Goal: Information Seeking & Learning: Learn about a topic

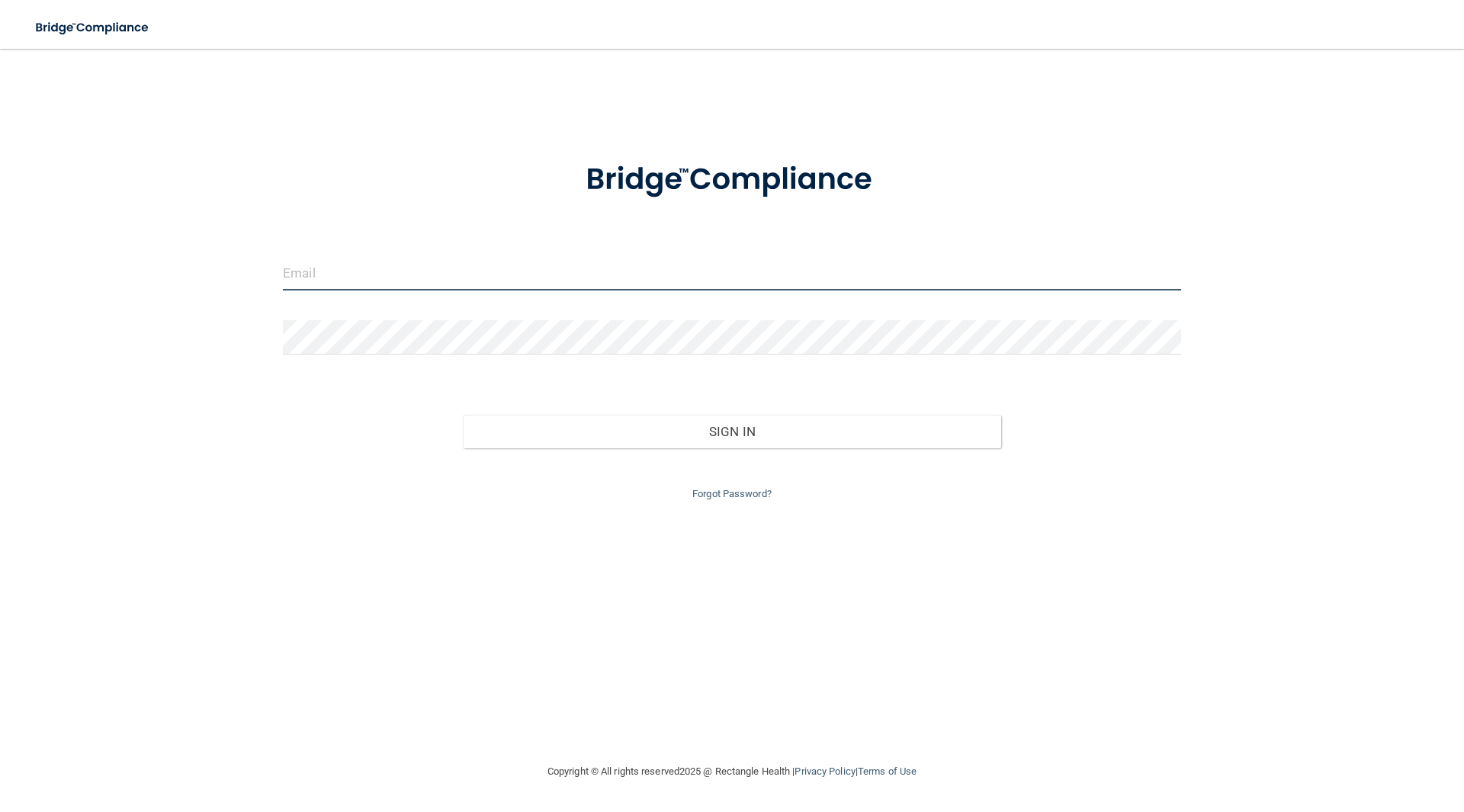
click at [578, 275] on input "email" at bounding box center [732, 273] width 898 height 34
type input "[EMAIL_ADDRESS][PERSON_NAME][DOMAIN_NAME]"
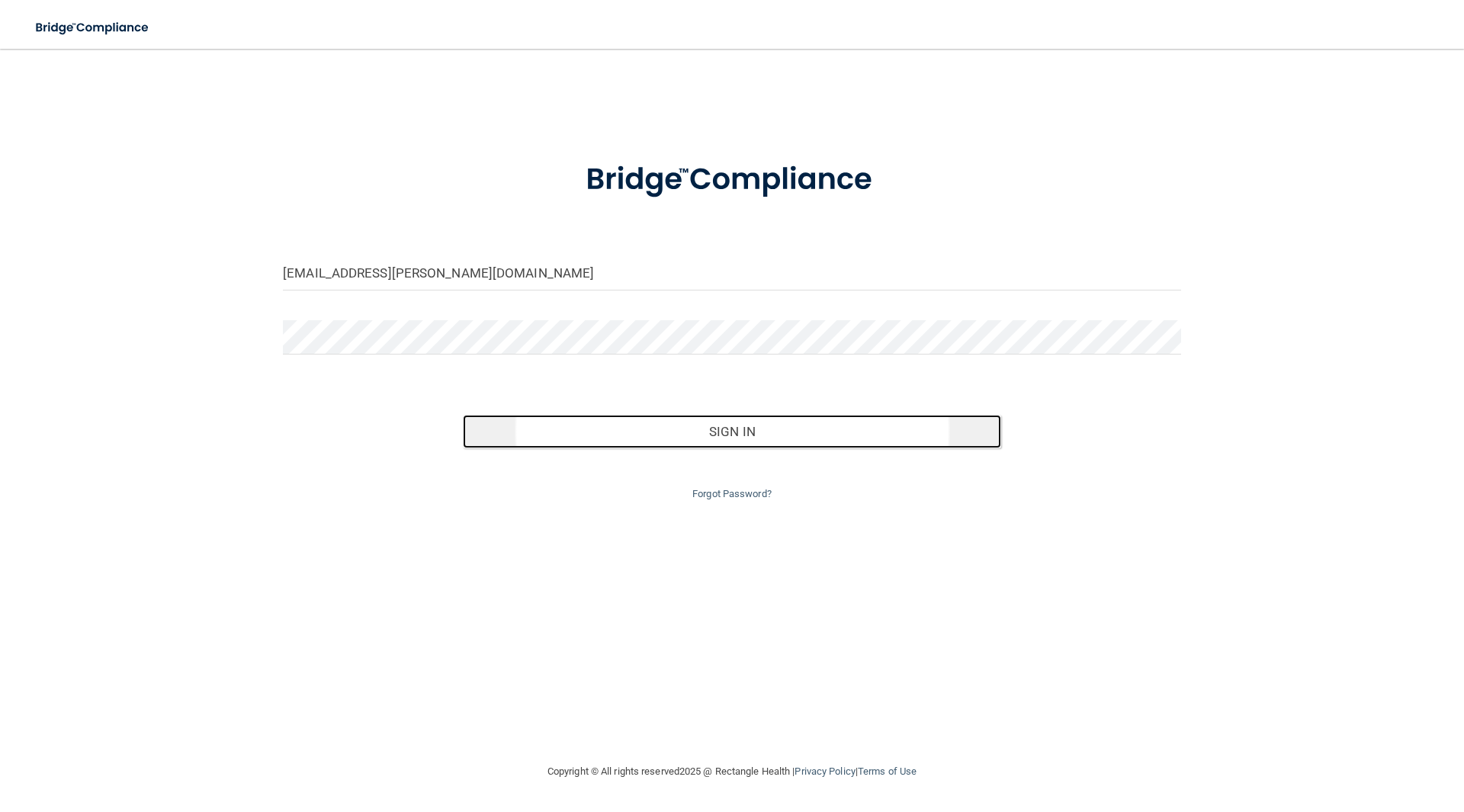
click at [646, 442] on button "Sign In" at bounding box center [732, 431] width 539 height 34
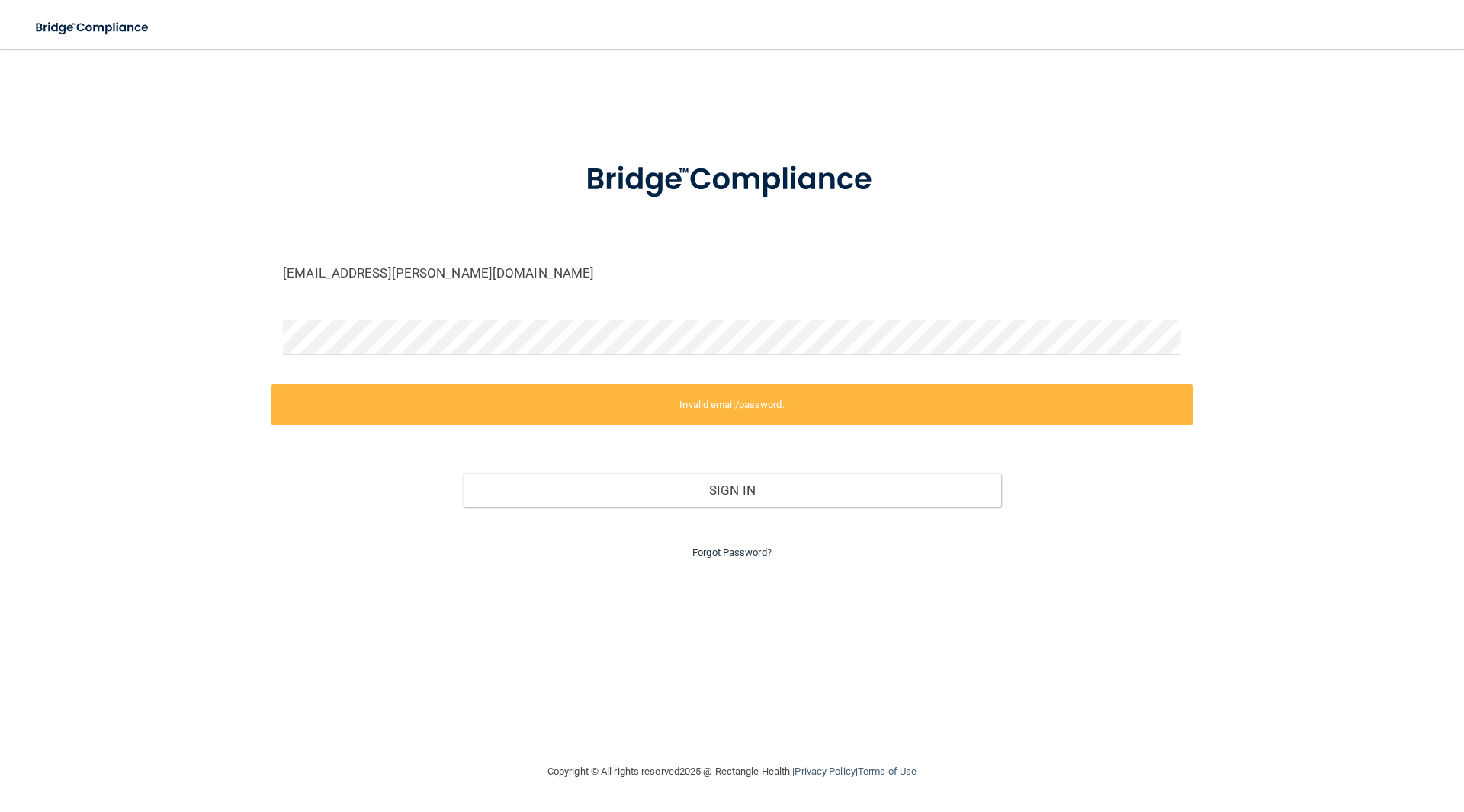
click at [738, 552] on link "Forgot Password?" at bounding box center [732, 553] width 79 height 11
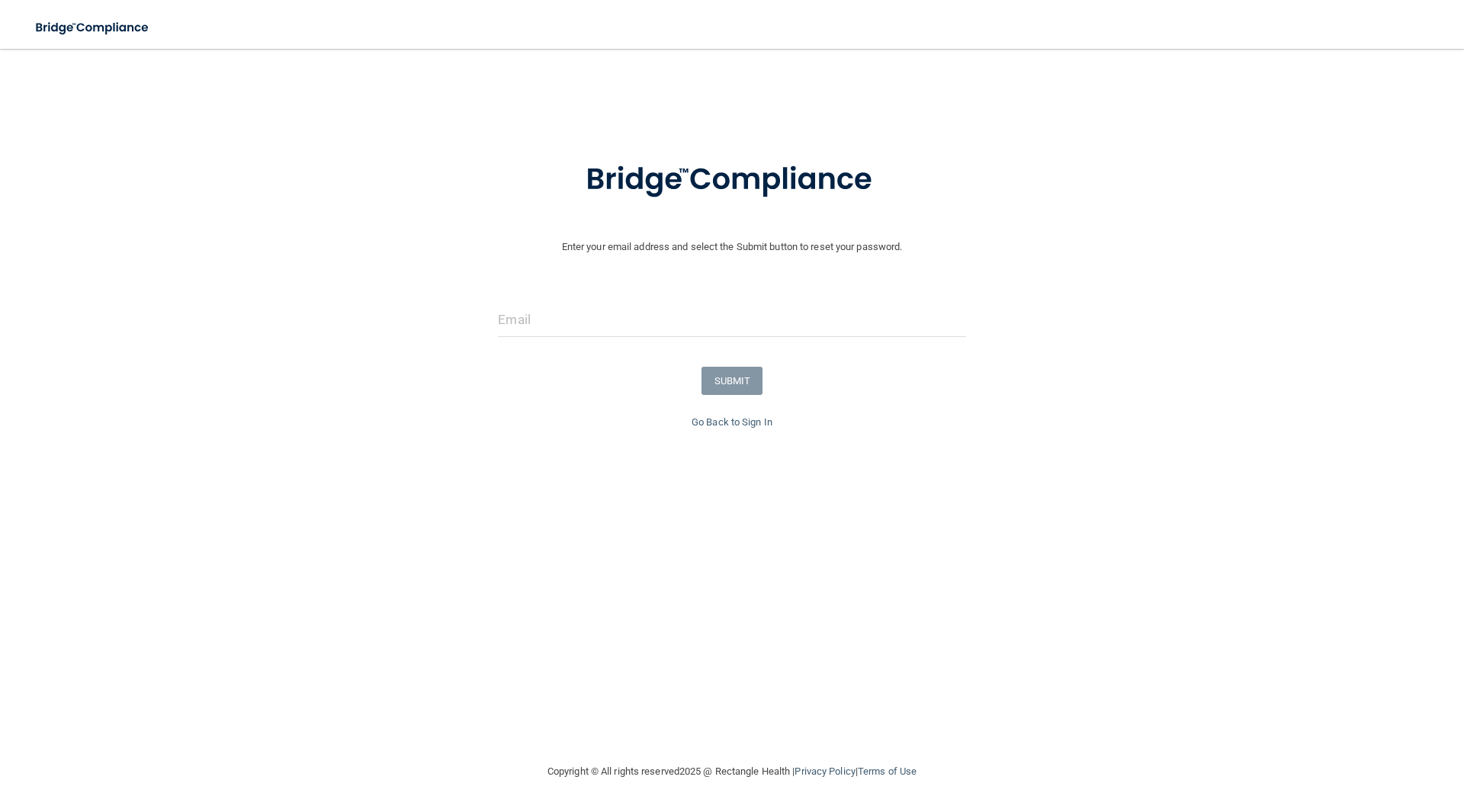
click at [583, 350] on form "Enter your email address and select the Submit button to reset your password. S…" at bounding box center [731, 277] width 1449 height 273
click at [560, 333] on input "email" at bounding box center [731, 320] width 468 height 34
type input "[EMAIL_ADDRESS][PERSON_NAME][DOMAIN_NAME]"
drag, startPoint x: 734, startPoint y: 389, endPoint x: 715, endPoint y: 377, distance: 22.5
click at [715, 377] on button "SUBMIT" at bounding box center [732, 381] width 61 height 28
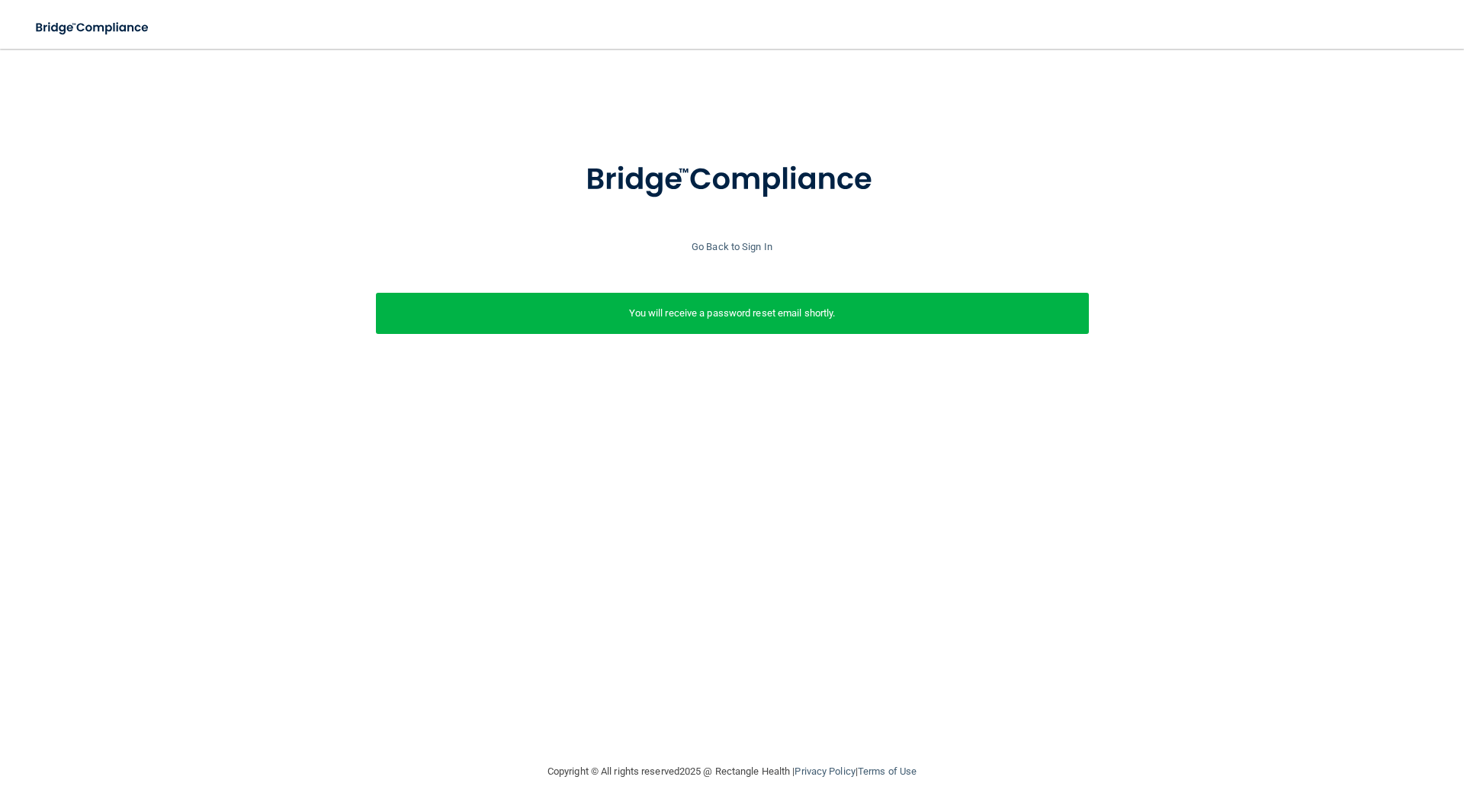
click at [862, 419] on div "Enter your email address and select the Submit button to reset your password. […" at bounding box center [732, 406] width 1403 height 684
click at [753, 248] on link "Go Back to Sign In" at bounding box center [732, 246] width 81 height 11
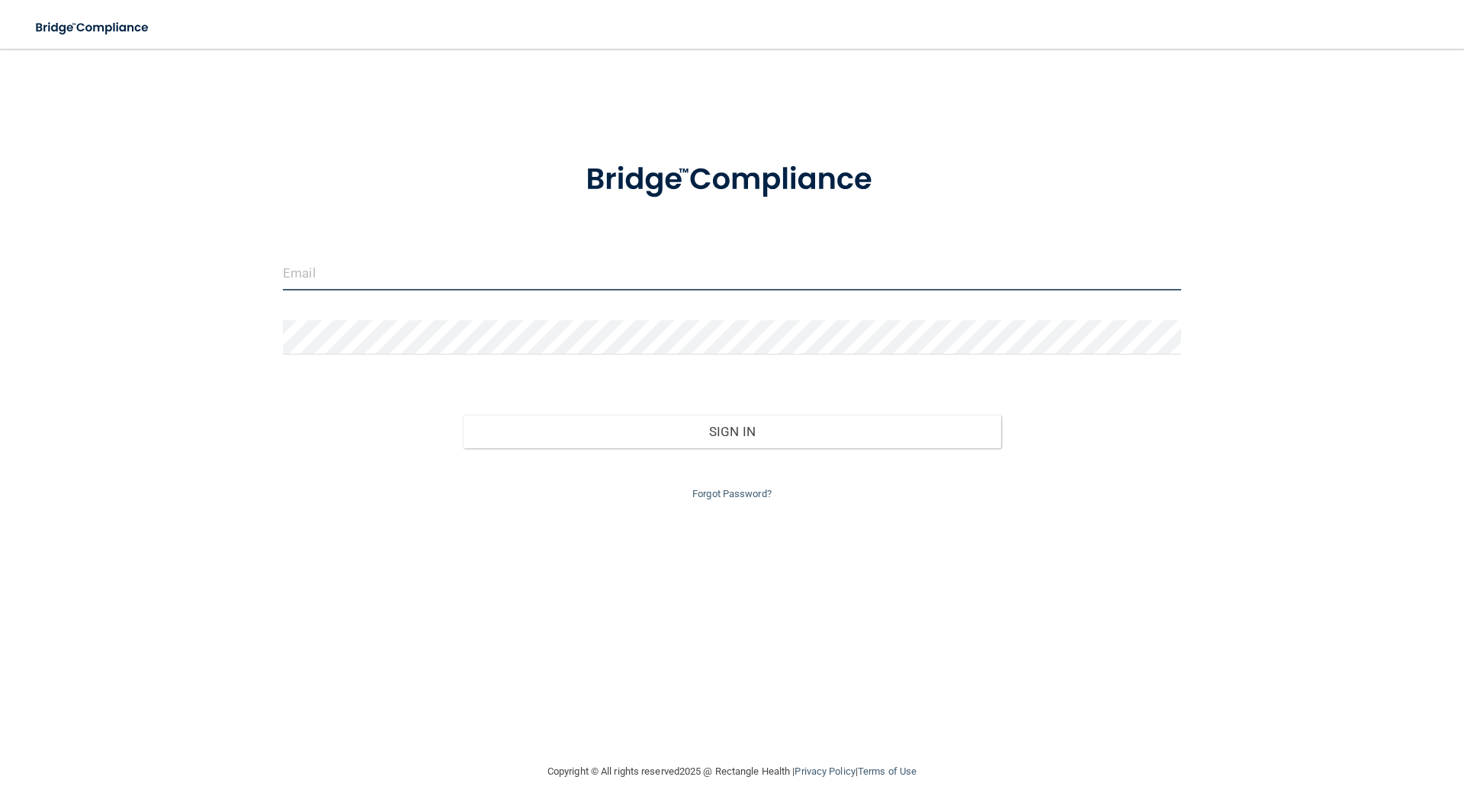
click at [713, 278] on input "email" at bounding box center [732, 273] width 898 height 34
type input "[EMAIL_ADDRESS][PERSON_NAME][DOMAIN_NAME]"
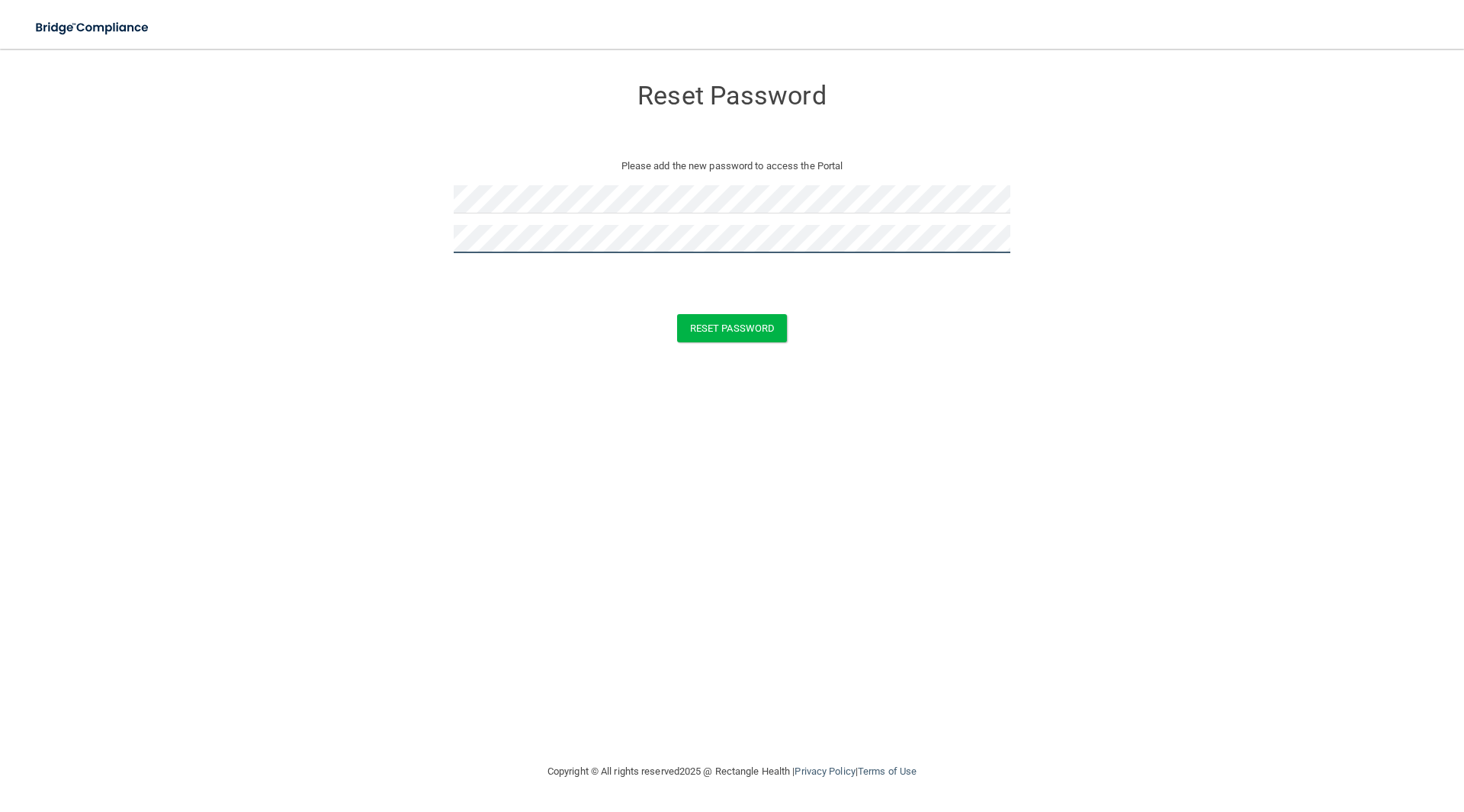
click at [677, 314] on button "Reset Password" at bounding box center [732, 328] width 110 height 28
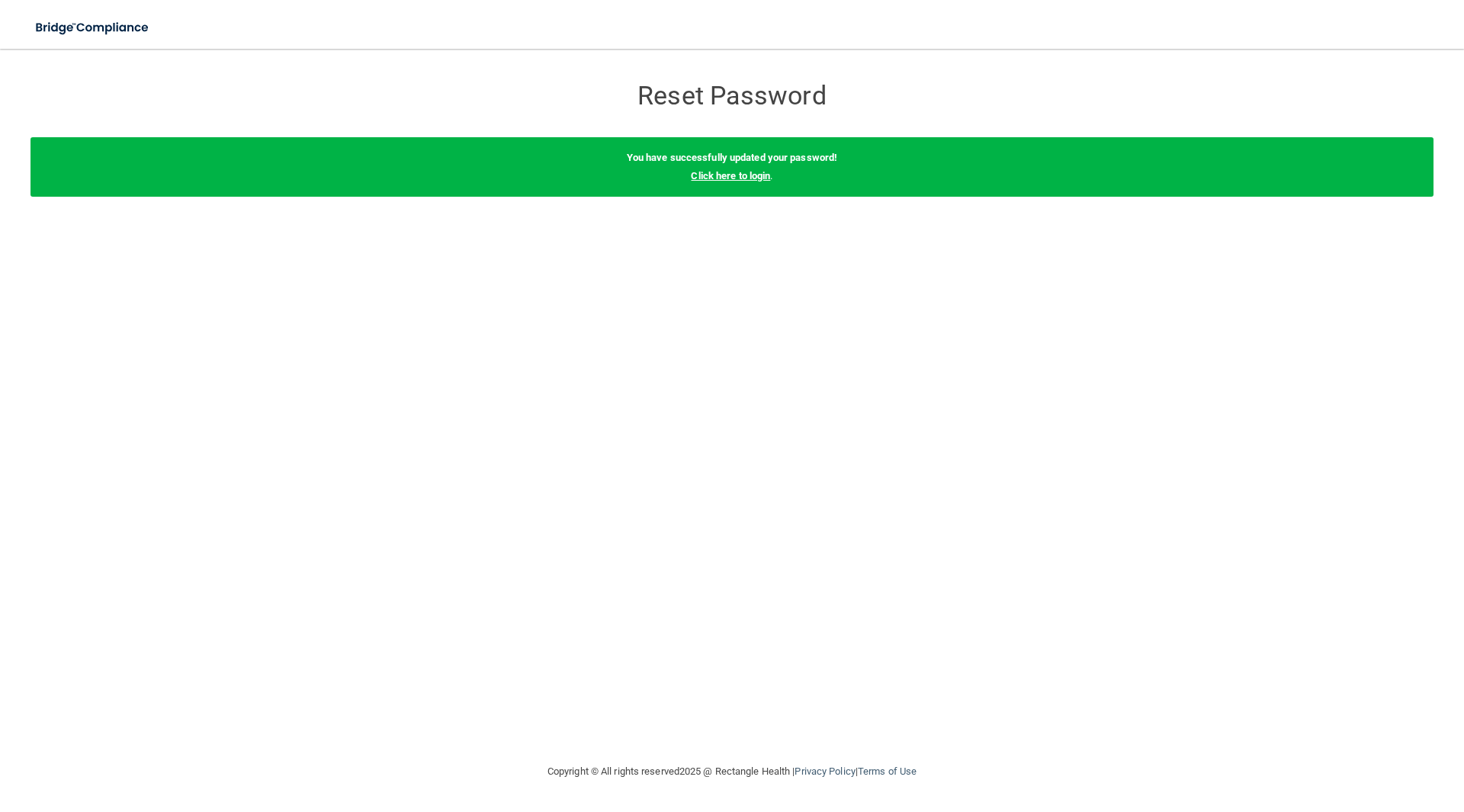
click at [716, 174] on link "Click here to login" at bounding box center [730, 175] width 79 height 11
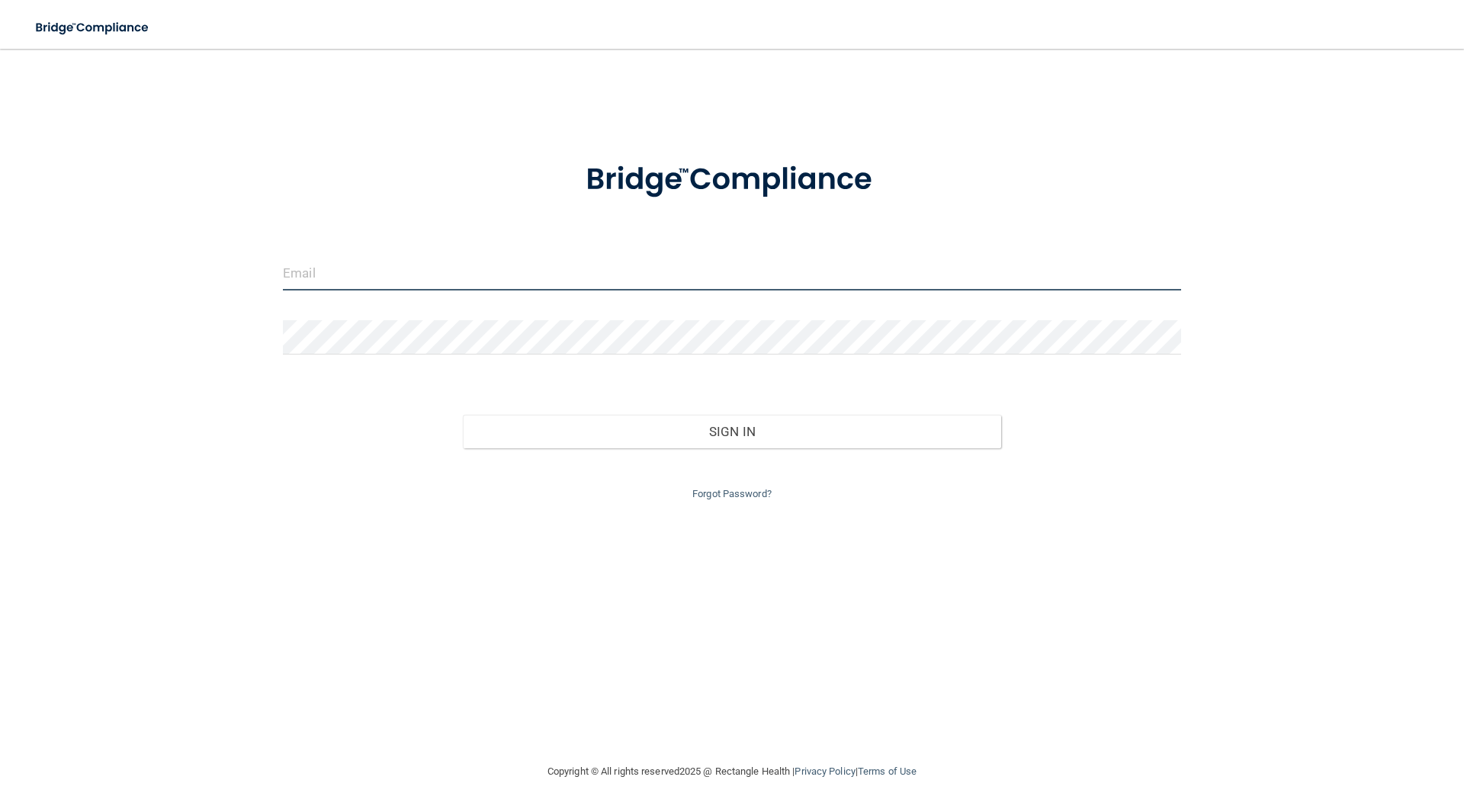
click at [479, 287] on input "email" at bounding box center [732, 273] width 898 height 34
type input "[EMAIL_ADDRESS][PERSON_NAME][DOMAIN_NAME]"
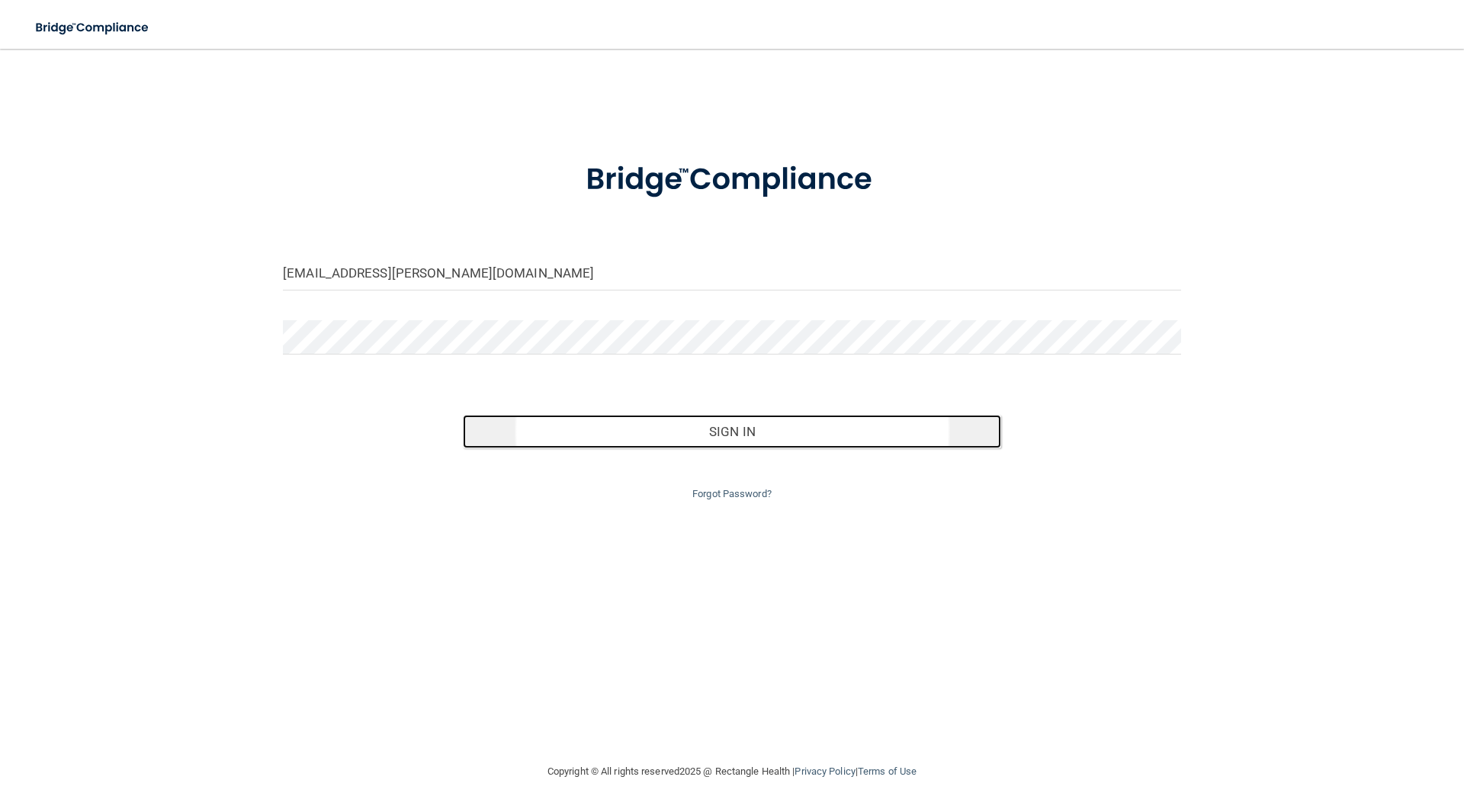
click at [570, 431] on button "Sign In" at bounding box center [732, 431] width 539 height 34
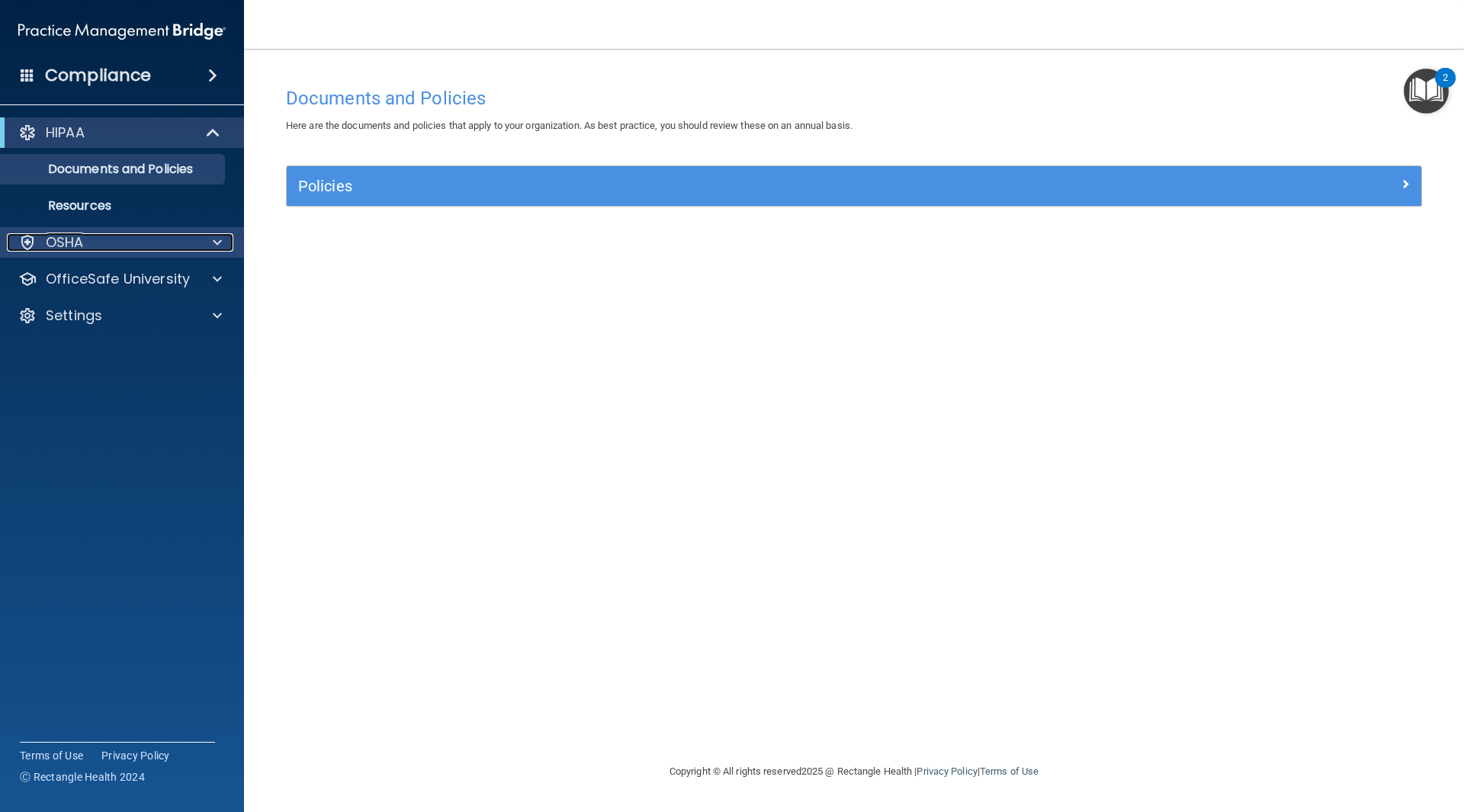
click at [137, 234] on div "OSHA" at bounding box center [101, 242] width 189 height 19
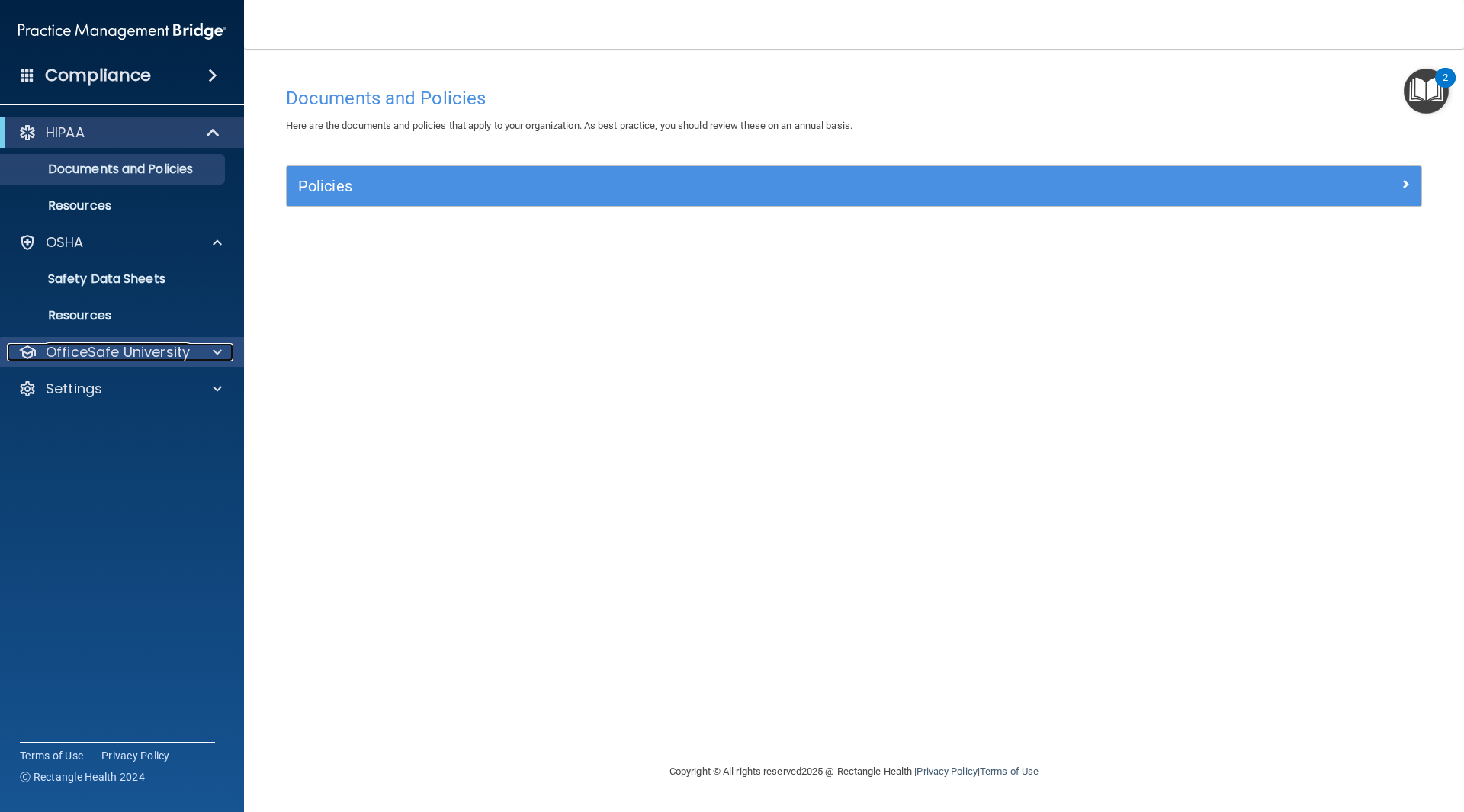
click at [117, 347] on p "OfficeSafe University" at bounding box center [118, 352] width 144 height 19
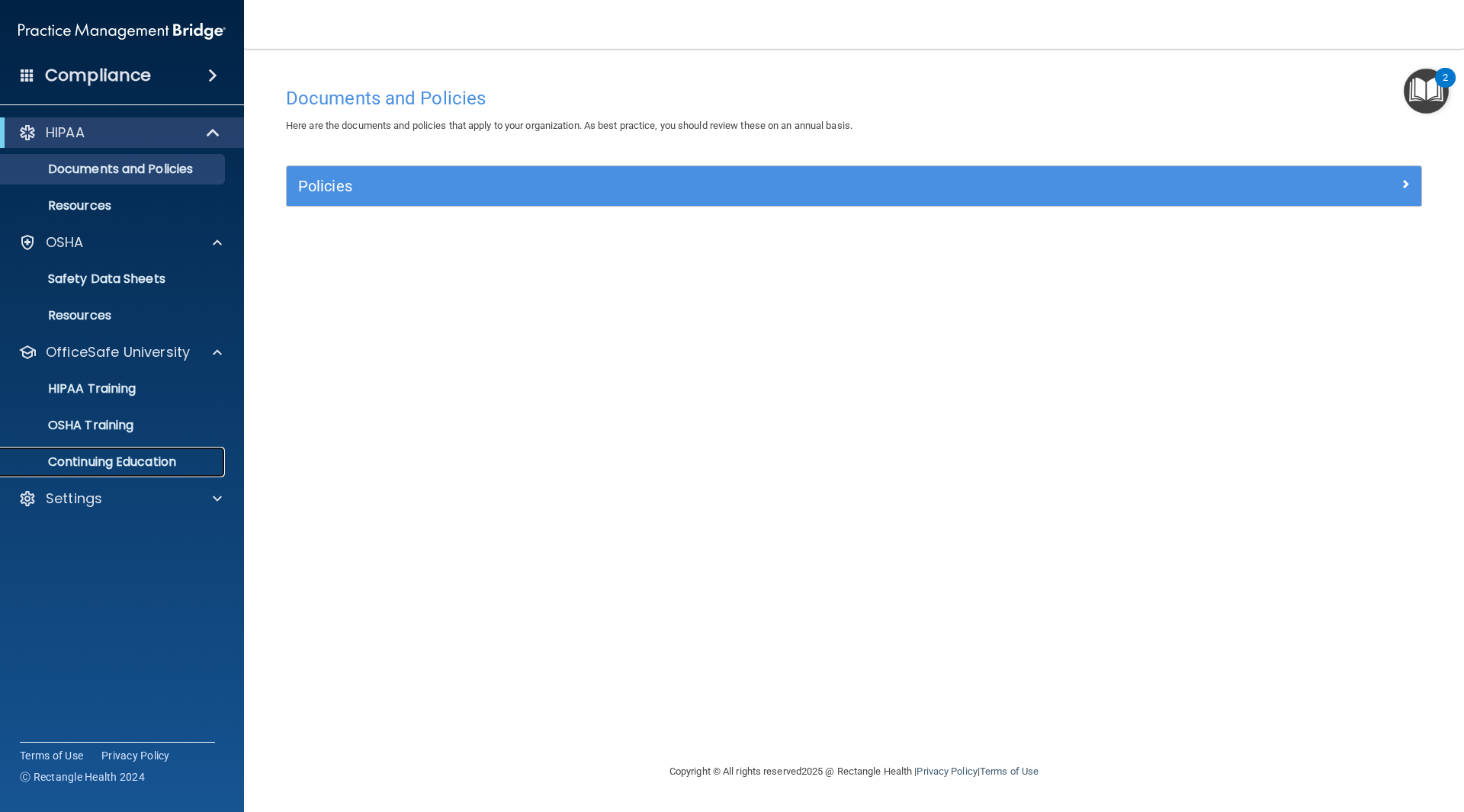
click at [100, 465] on p "Continuing Education" at bounding box center [114, 462] width 208 height 15
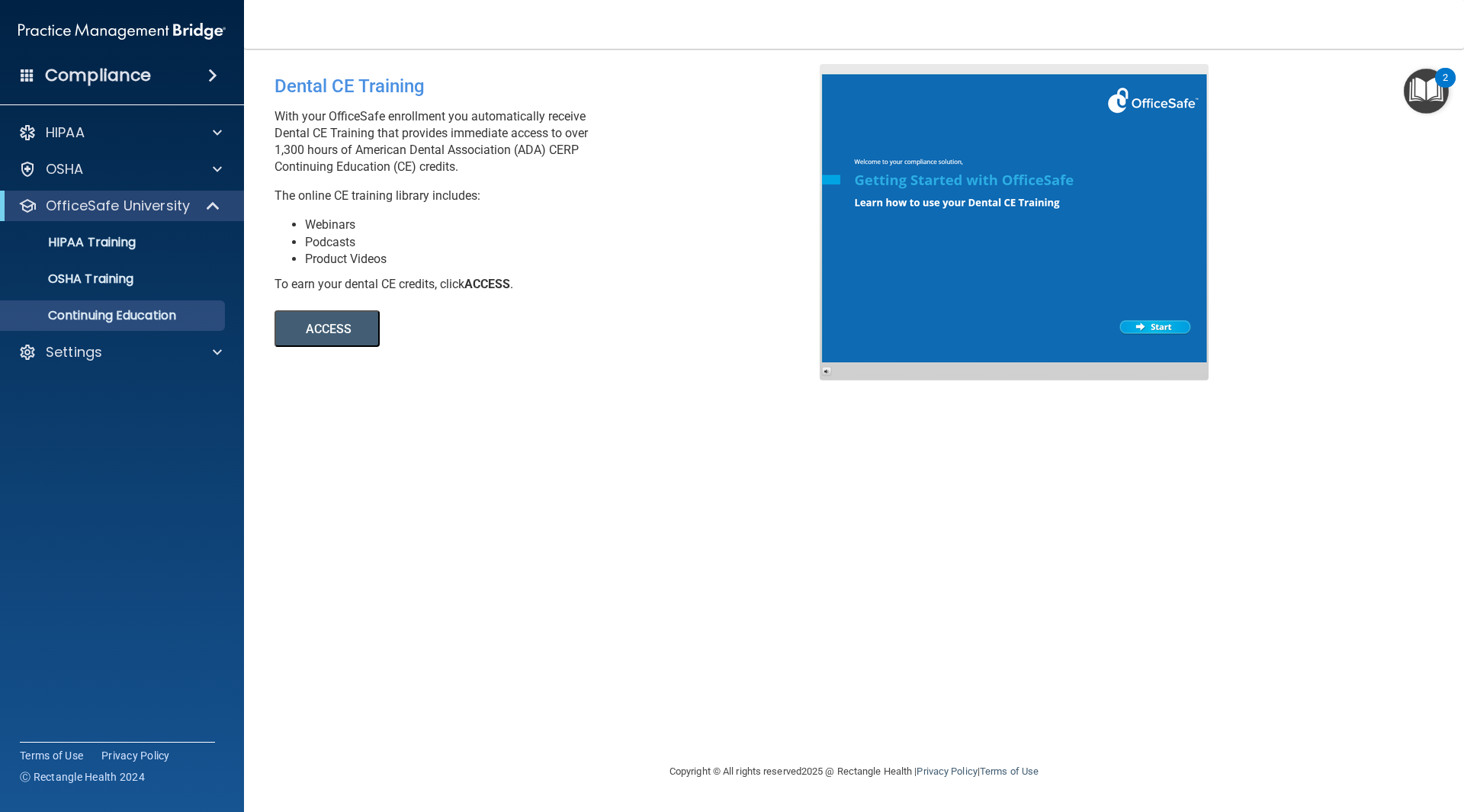
click at [331, 339] on button "ACCESS" at bounding box center [327, 328] width 105 height 36
click at [126, 156] on div "OSHA" at bounding box center [122, 170] width 245 height 31
click at [103, 169] on div "OSHA" at bounding box center [101, 169] width 189 height 19
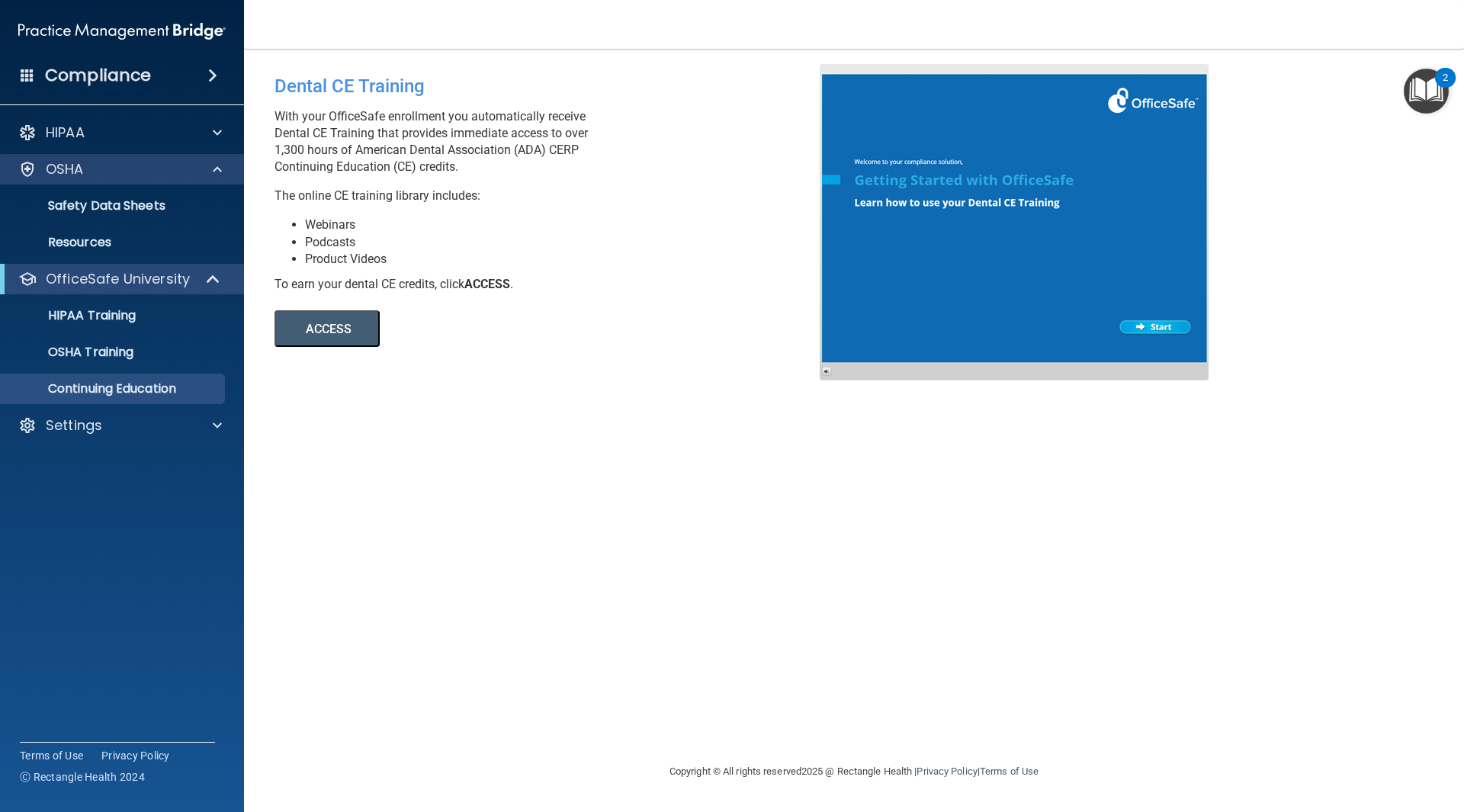
click at [57, 183] on div "OSHA" at bounding box center [122, 170] width 245 height 31
click at [213, 76] on span at bounding box center [212, 75] width 9 height 19
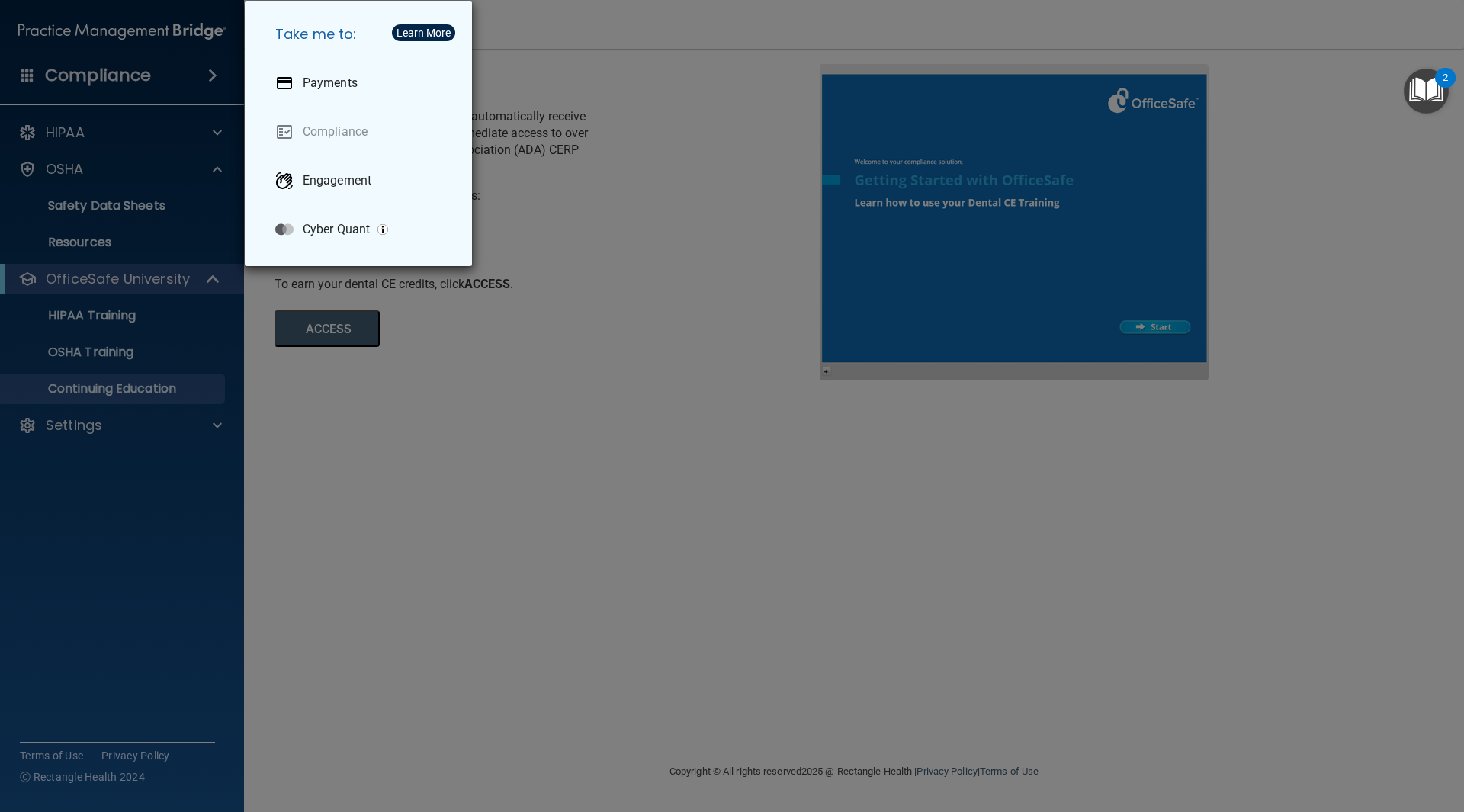
click at [535, 465] on div "Take me to: Payments Compliance Engagement Cyber Quant" at bounding box center [732, 406] width 1464 height 812
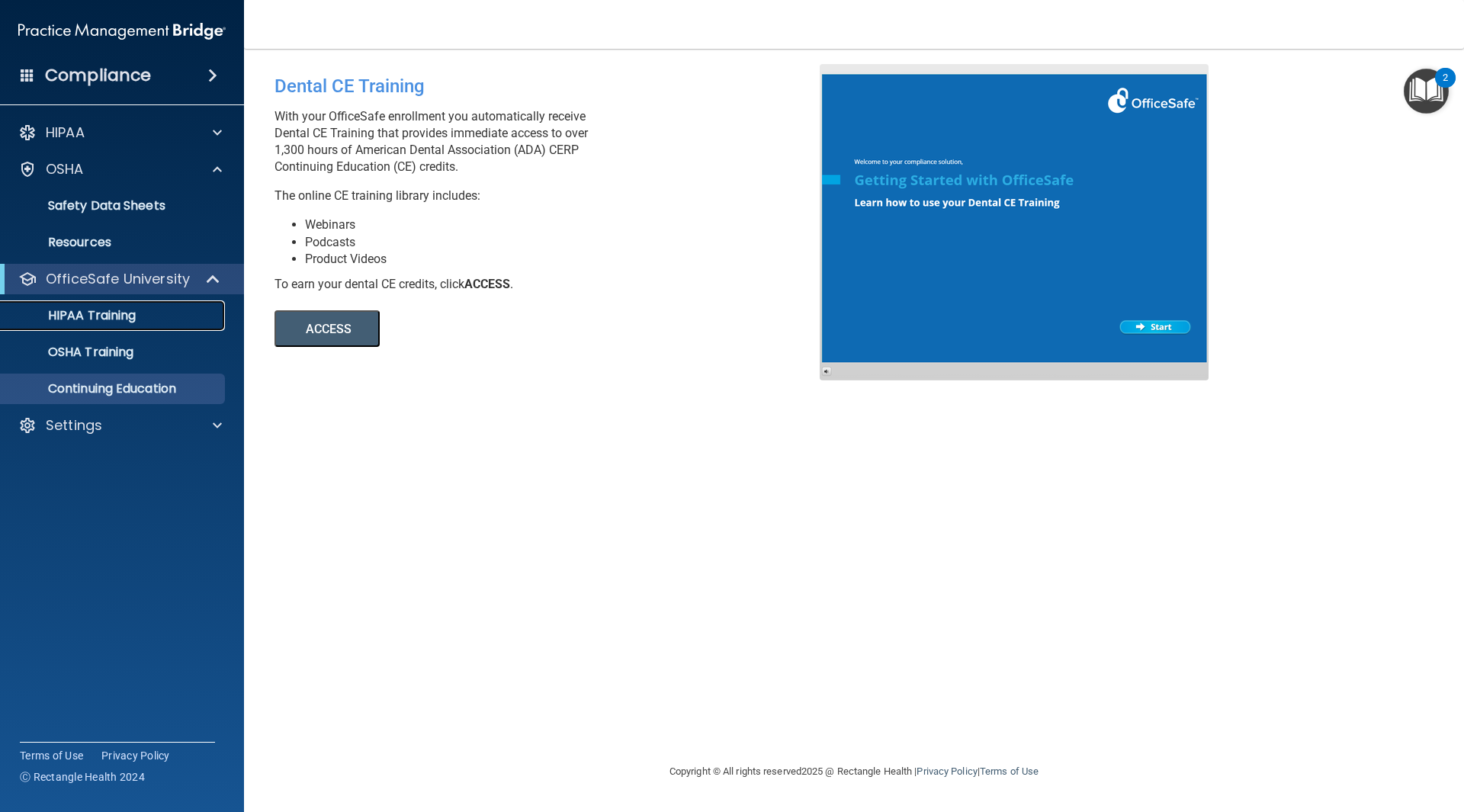
click at [95, 313] on p "HIPAA Training" at bounding box center [73, 315] width 126 height 15
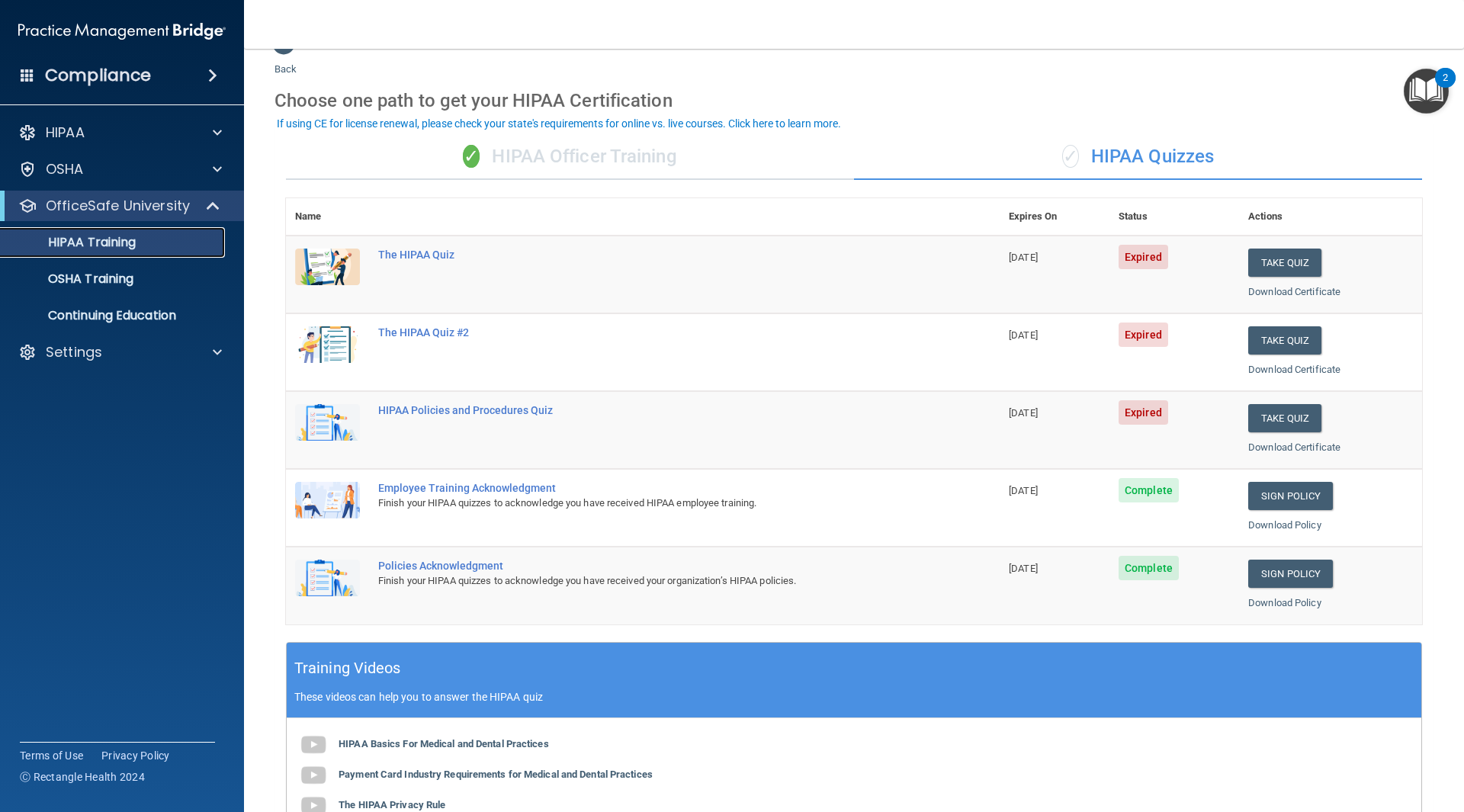
scroll to position [32, 0]
click at [650, 162] on div "✓ HIPAA Officer Training" at bounding box center [570, 158] width 568 height 46
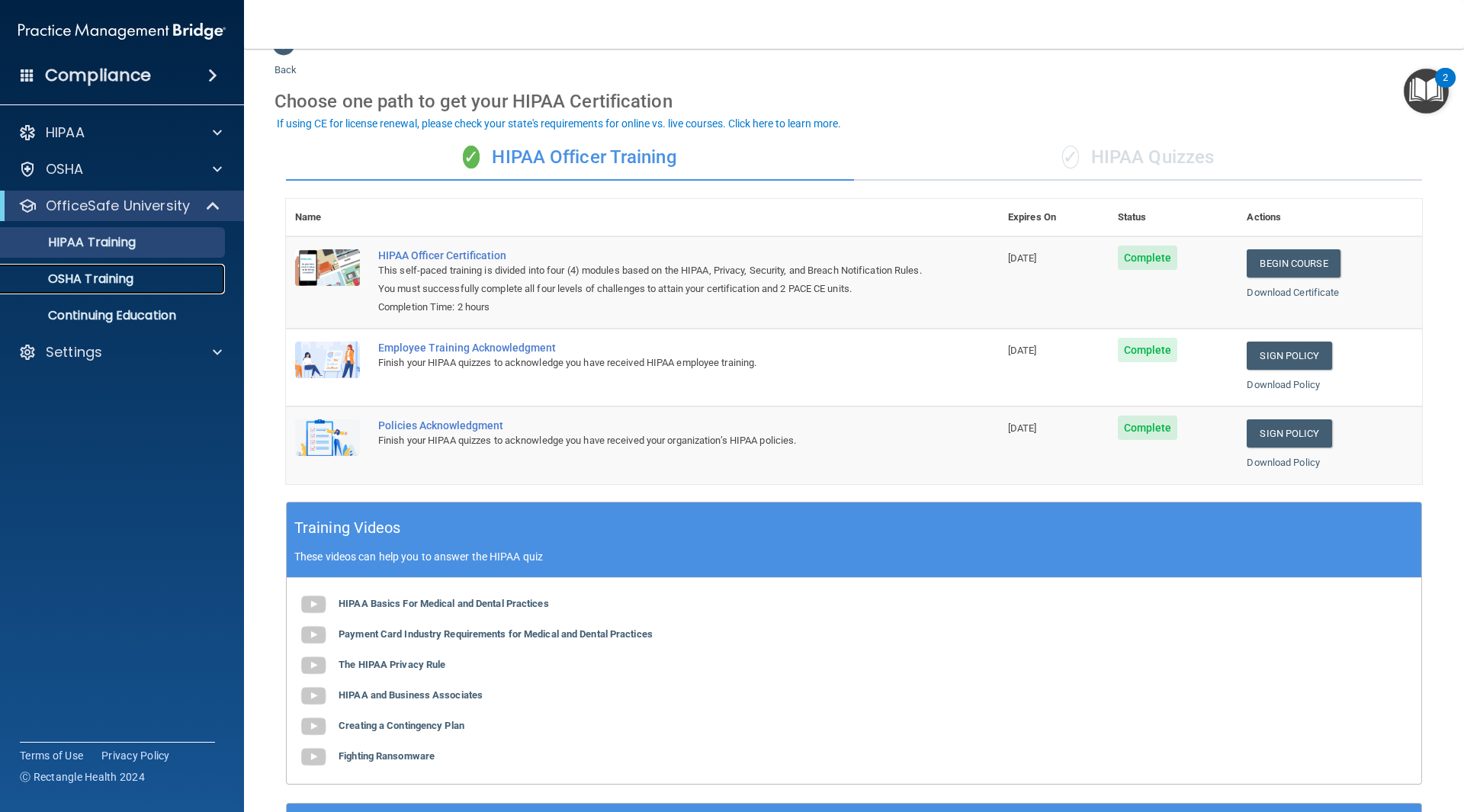
click at [124, 277] on p "OSHA Training" at bounding box center [71, 279] width 124 height 15
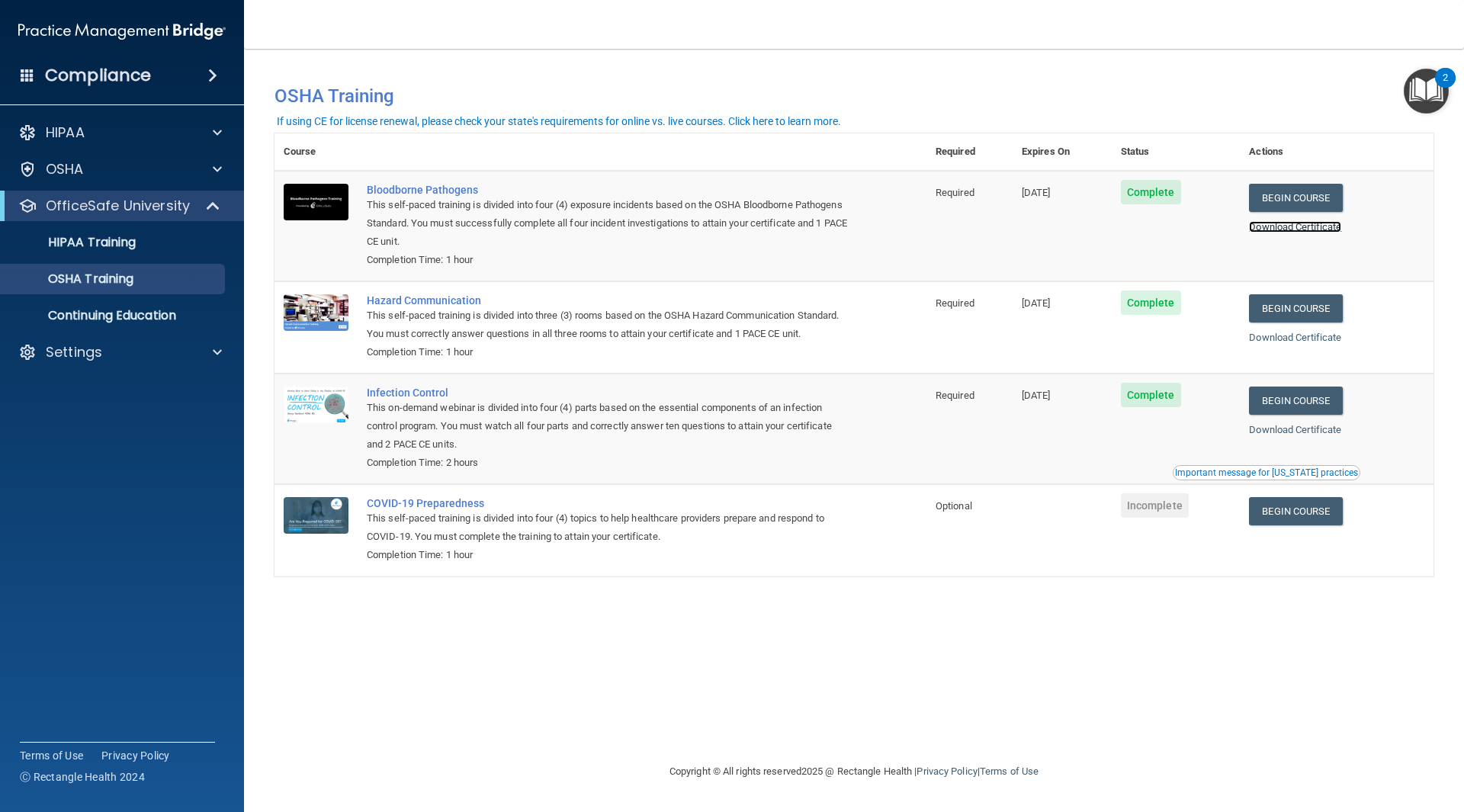
click at [1329, 231] on link "Download Certificate" at bounding box center [1295, 227] width 92 height 11
click at [1285, 342] on link "Download Certificate" at bounding box center [1295, 338] width 92 height 11
click at [1296, 224] on link "Download Certificate" at bounding box center [1295, 227] width 92 height 11
click at [813, 646] on div "You have a course that has expired or is incomplete. Please complete the course…" at bounding box center [854, 406] width 1159 height 684
